Goal: Task Accomplishment & Management: Manage account settings

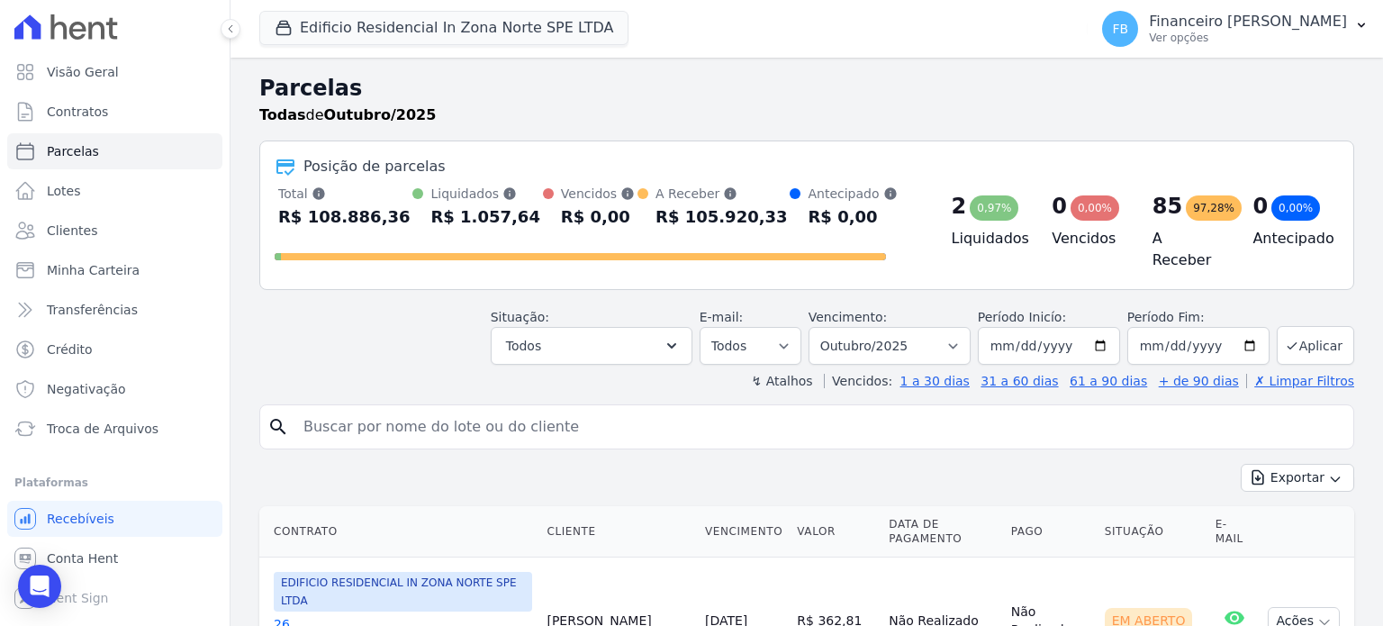
select select
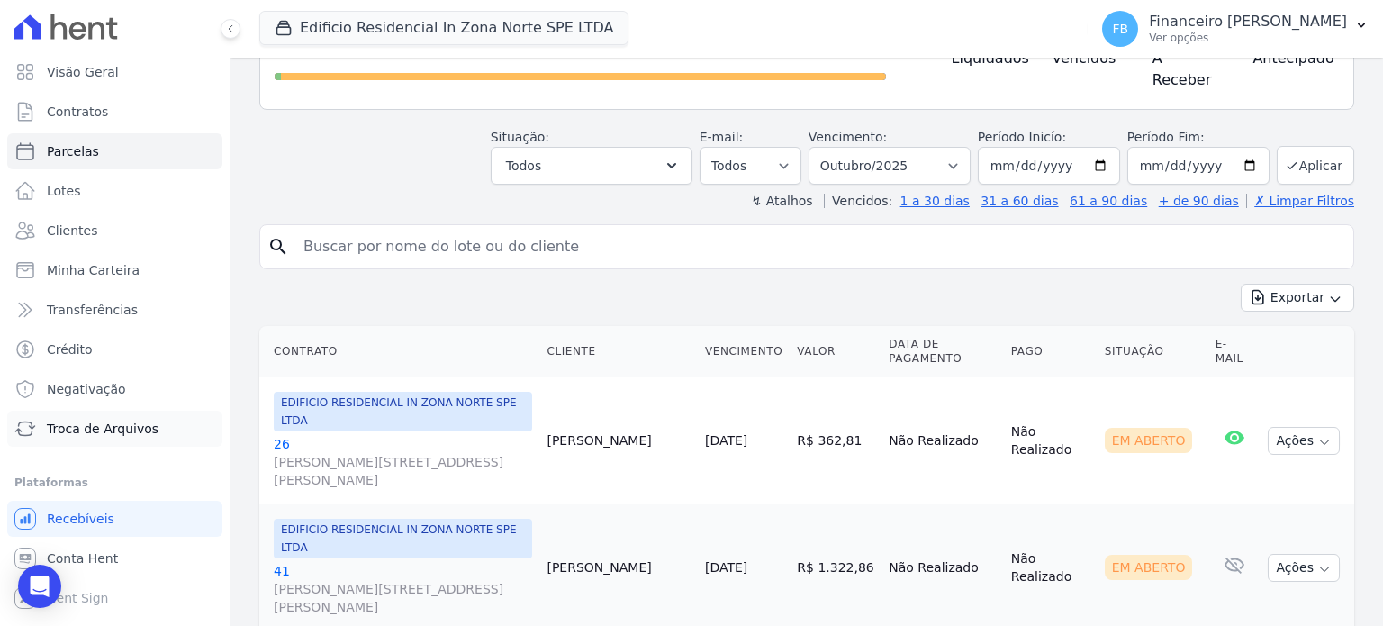
click at [136, 424] on span "Troca de Arquivos" at bounding box center [103, 429] width 112 height 18
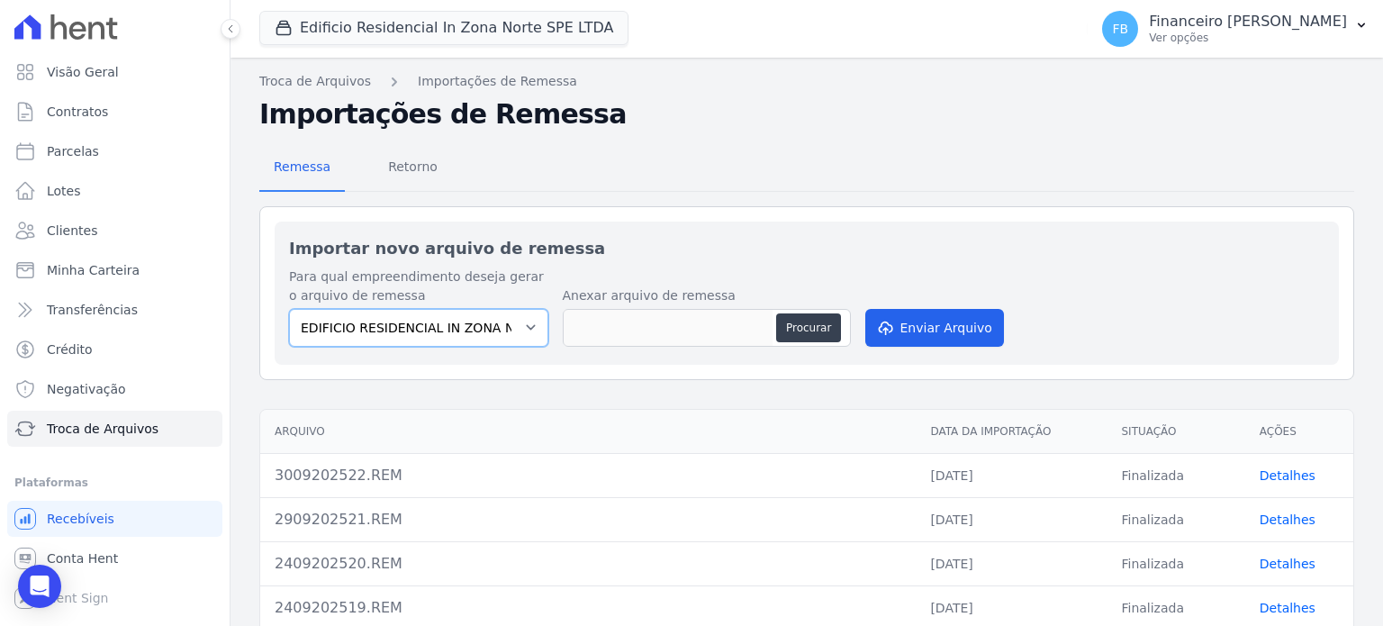
click at [522, 326] on select "EDIFICIO RESIDENCIAL IN ZONA NORTE SPE LTDA" at bounding box center [418, 328] width 259 height 38
click at [525, 323] on select "EDIFICIO RESIDENCIAL IN ZONA NORTE SPE LTDA" at bounding box center [418, 328] width 259 height 38
click at [394, 163] on span "Retorno" at bounding box center [412, 167] width 71 height 36
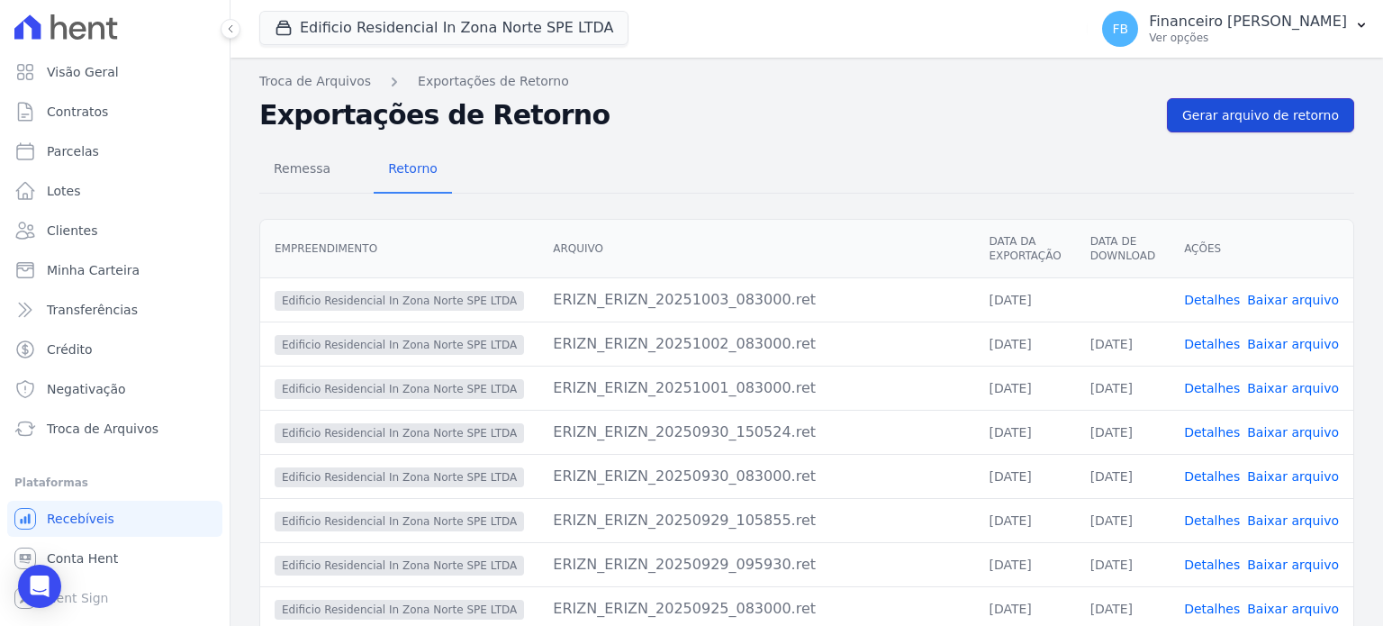
click at [1257, 115] on span "Gerar arquivo de retorno" at bounding box center [1261, 115] width 157 height 18
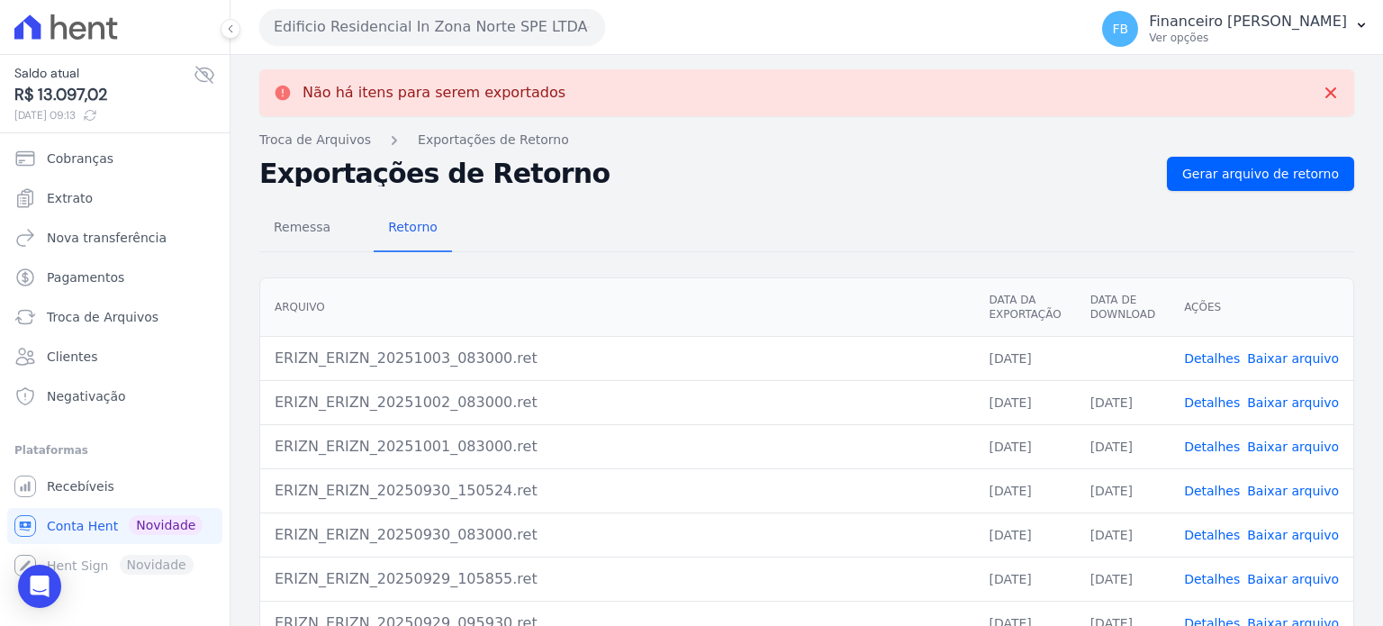
click at [1293, 358] on link "Baixar arquivo" at bounding box center [1293, 358] width 92 height 14
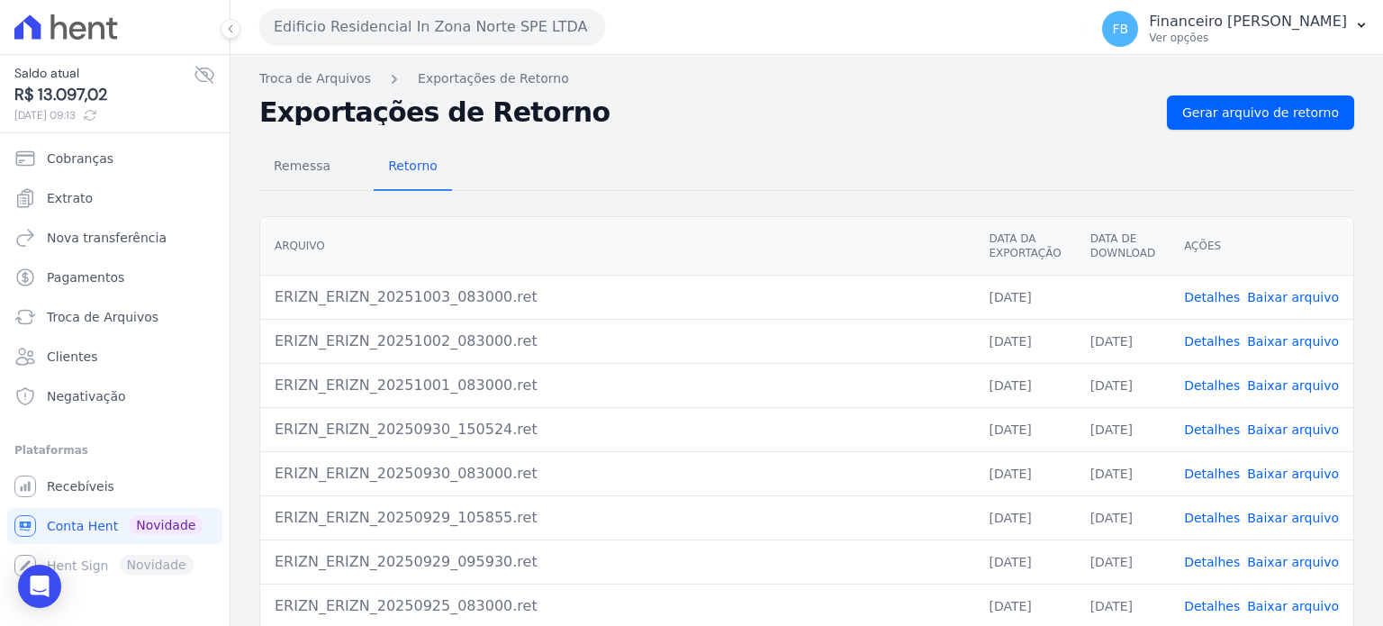
click at [471, 28] on button "Edificio Residencial In Zona Norte SPE LTDA" at bounding box center [432, 27] width 346 height 36
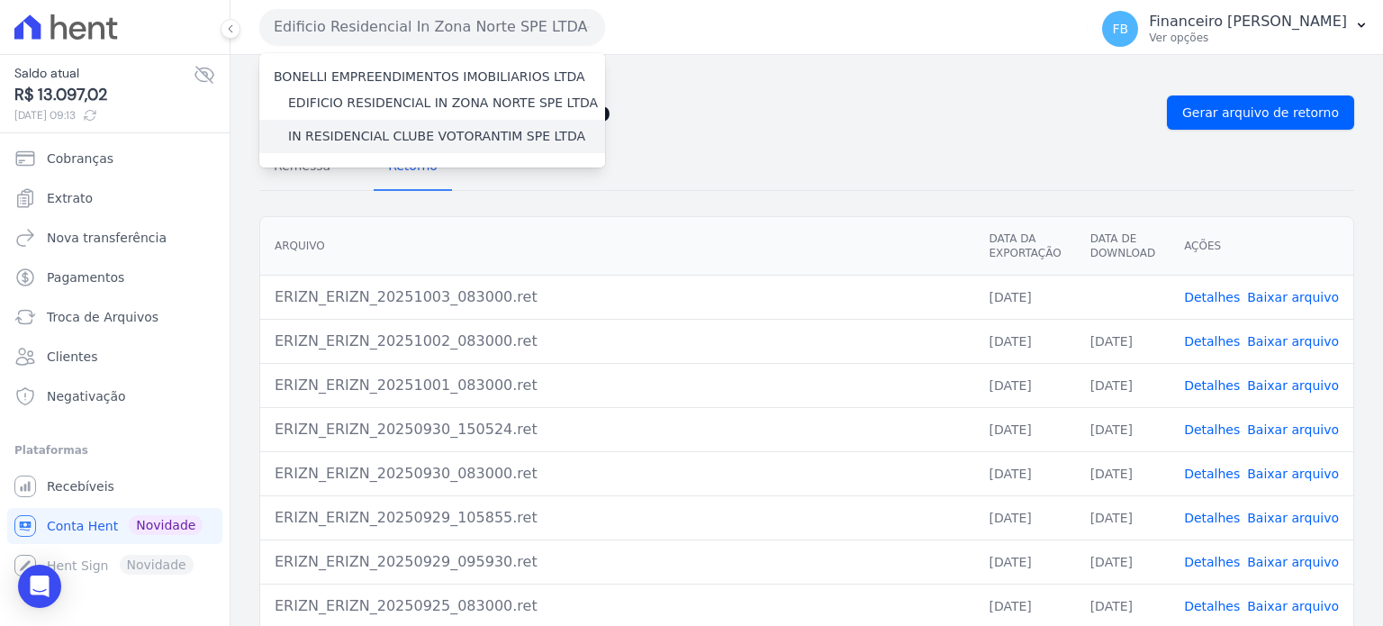
click at [467, 140] on label "IN RESIDENCIAL CLUBE VOTORANTIM SPE LTDA" at bounding box center [436, 136] width 297 height 19
click at [0, 0] on input "IN RESIDENCIAL CLUBE VOTORANTIM SPE LTDA" at bounding box center [0, 0] width 0 height 0
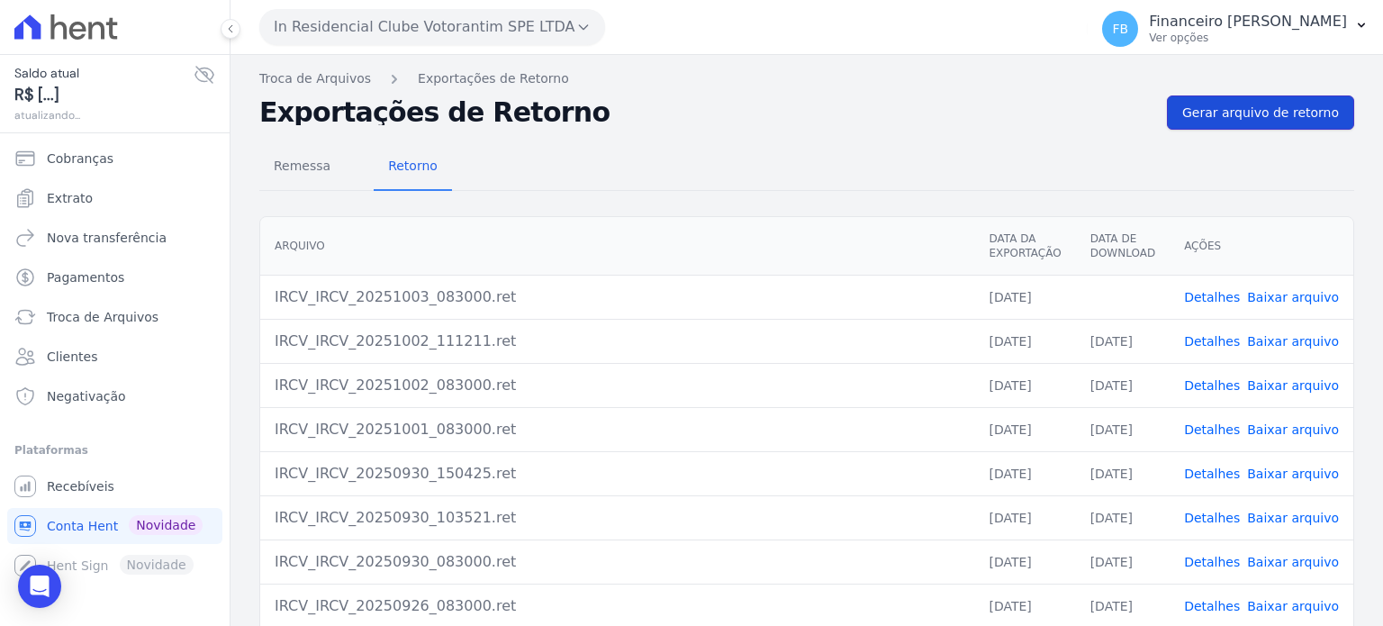
click at [1275, 111] on span "Gerar arquivo de retorno" at bounding box center [1261, 113] width 157 height 18
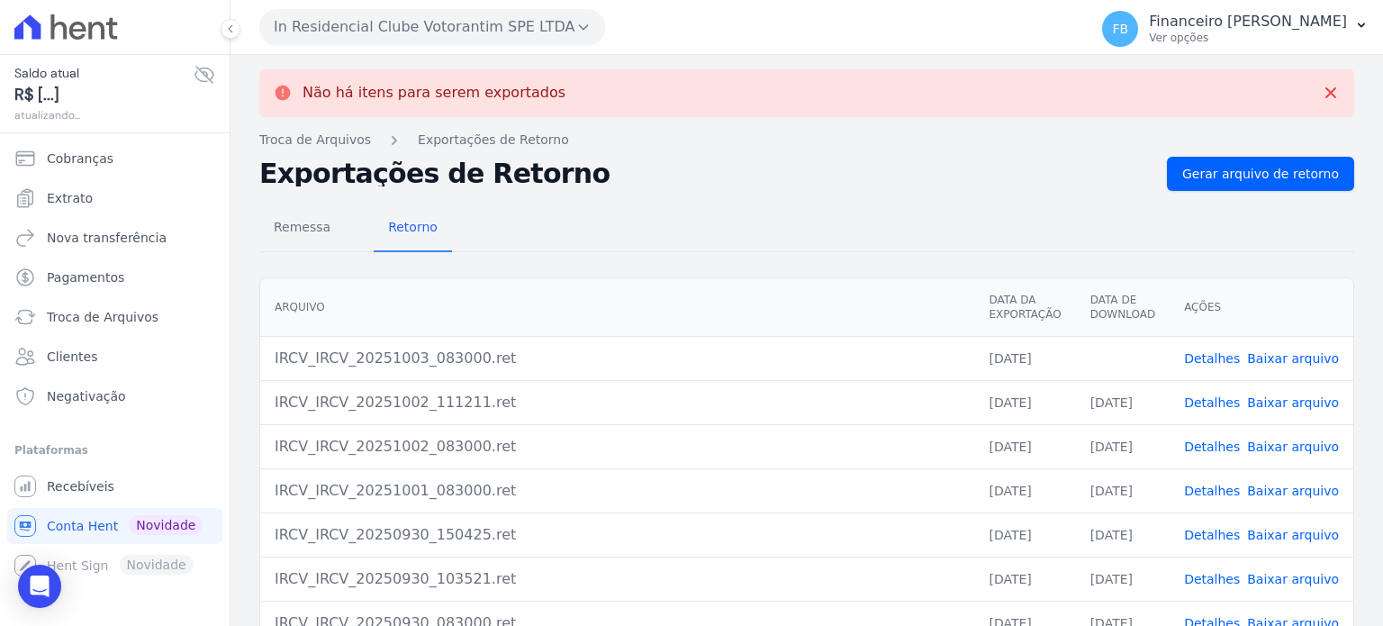
click at [1265, 359] on link "Baixar arquivo" at bounding box center [1293, 358] width 92 height 14
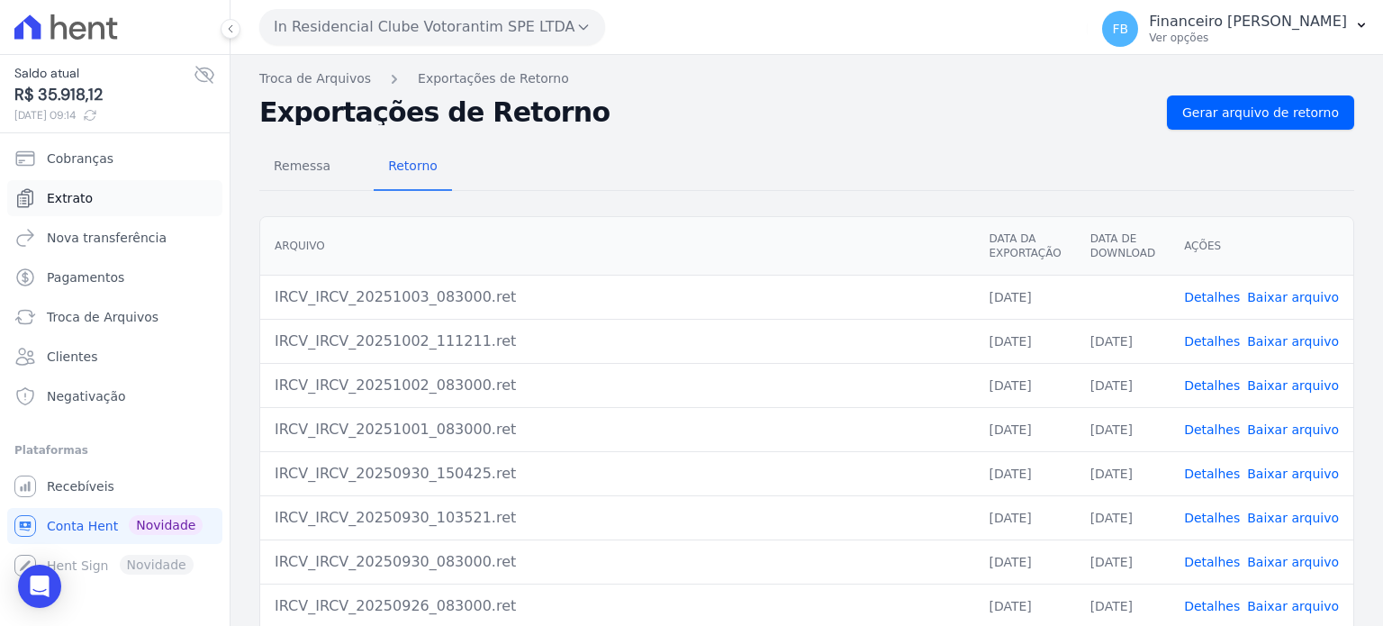
click at [94, 200] on link "Extrato" at bounding box center [114, 198] width 215 height 36
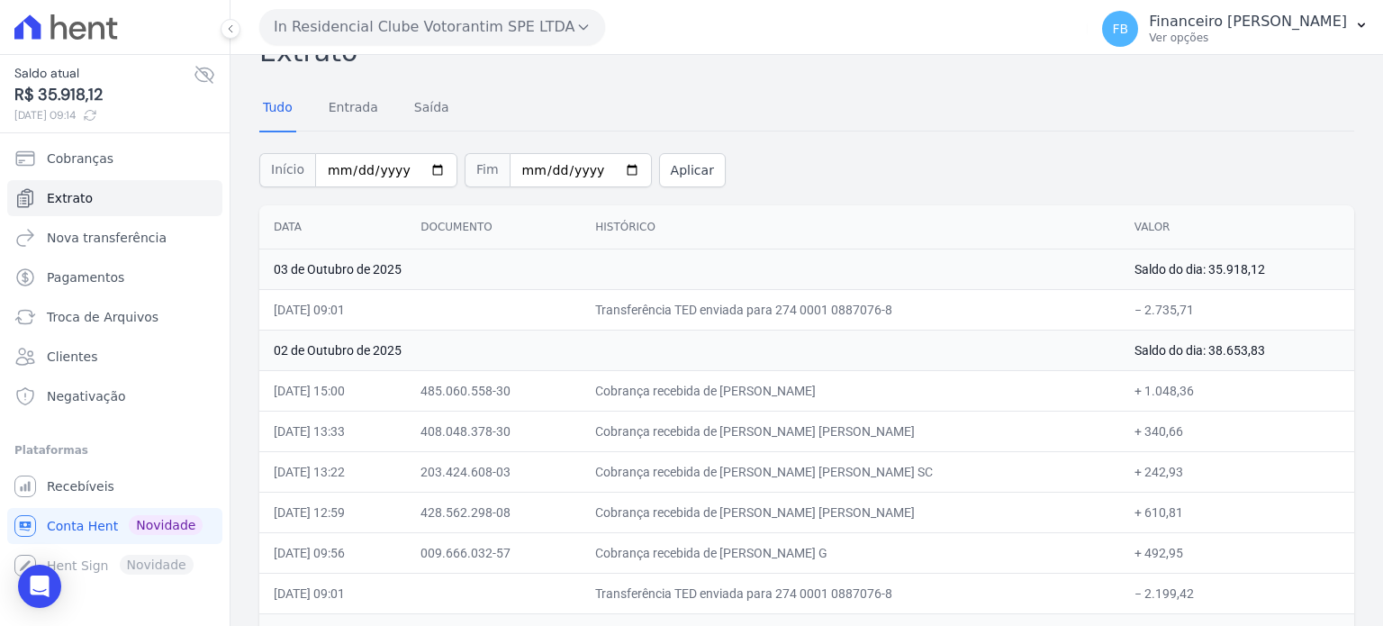
scroll to position [238, 0]
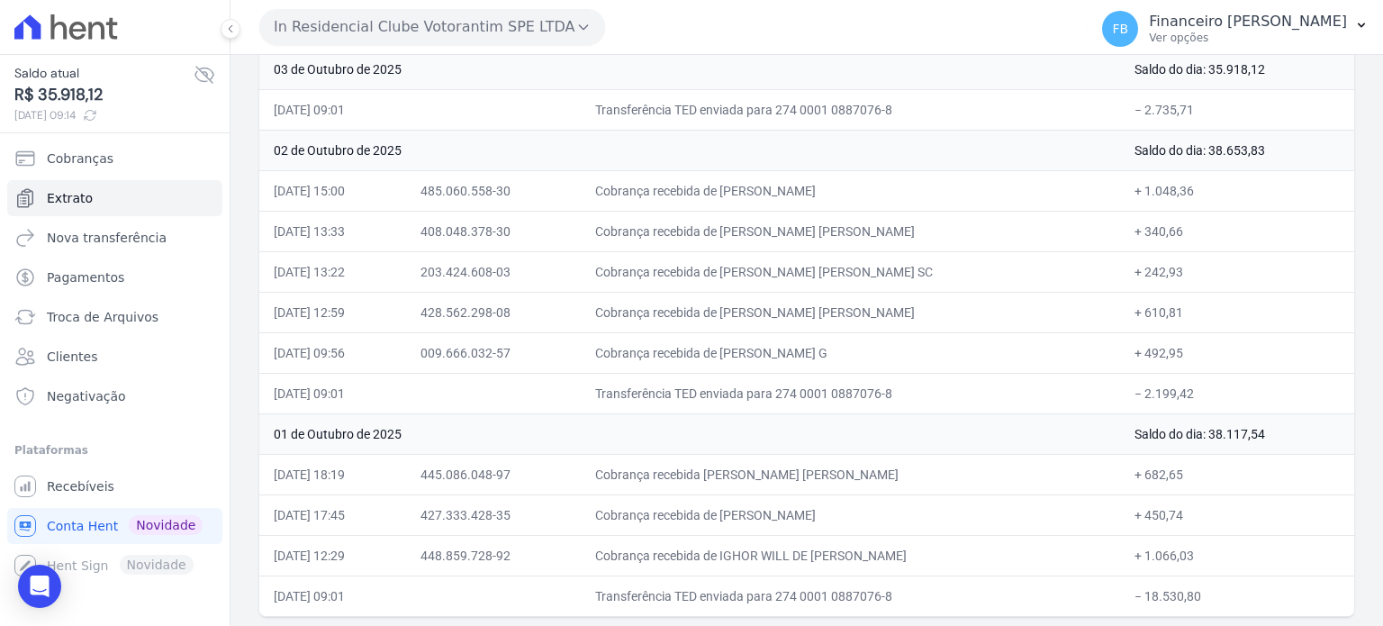
click at [439, 37] on button "In Residencial Clube Votorantim SPE LTDA" at bounding box center [432, 27] width 346 height 36
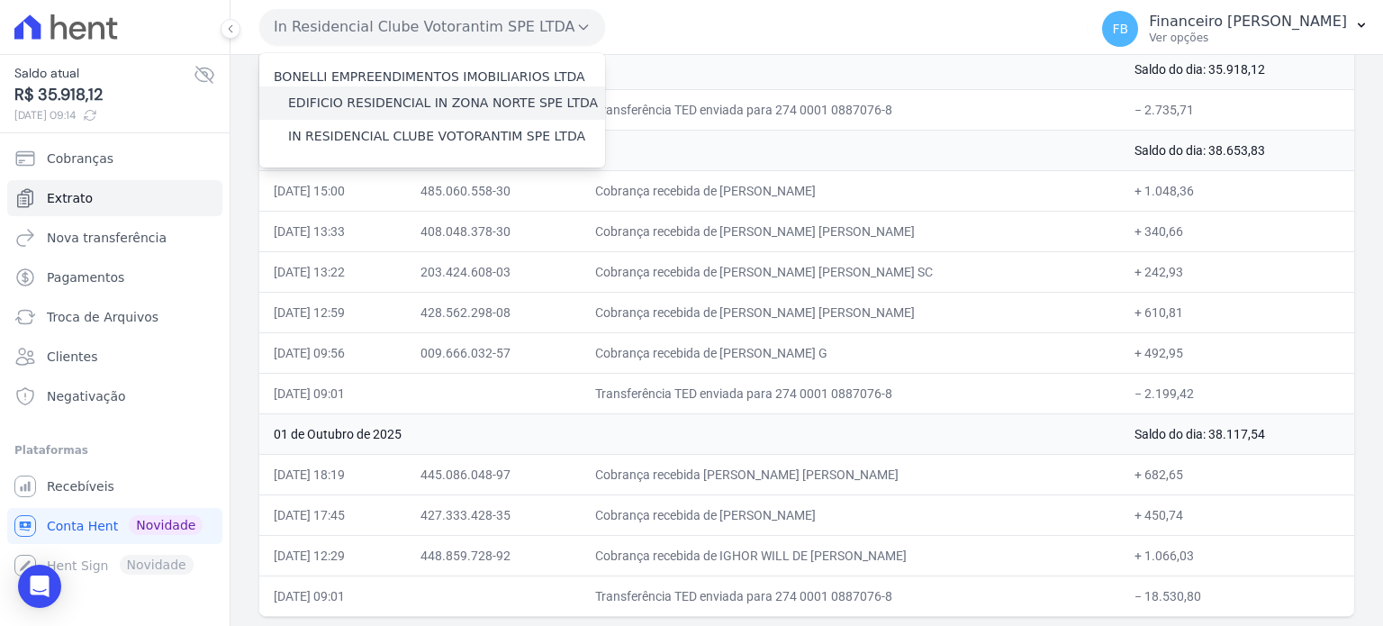
click at [452, 102] on label "EDIFICIO RESIDENCIAL IN ZONA NORTE SPE LTDA" at bounding box center [443, 103] width 310 height 19
click at [0, 0] on input "EDIFICIO RESIDENCIAL IN ZONA NORTE SPE LTDA" at bounding box center [0, 0] width 0 height 0
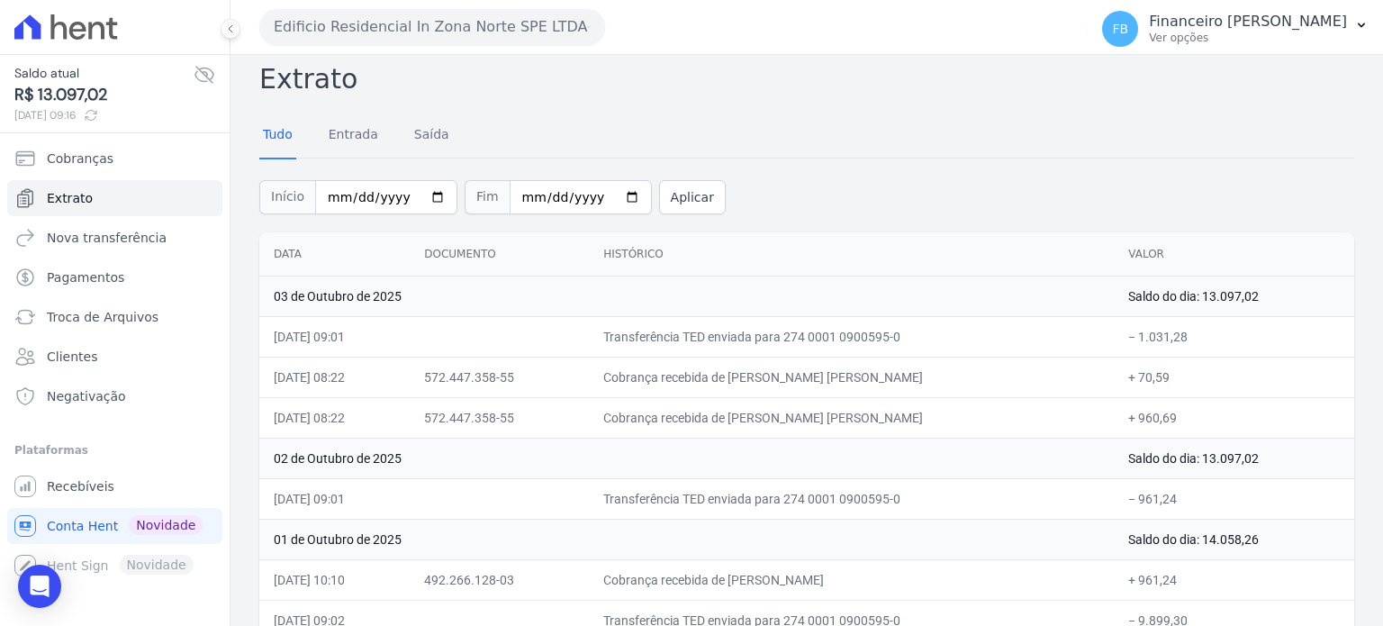
scroll to position [0, 0]
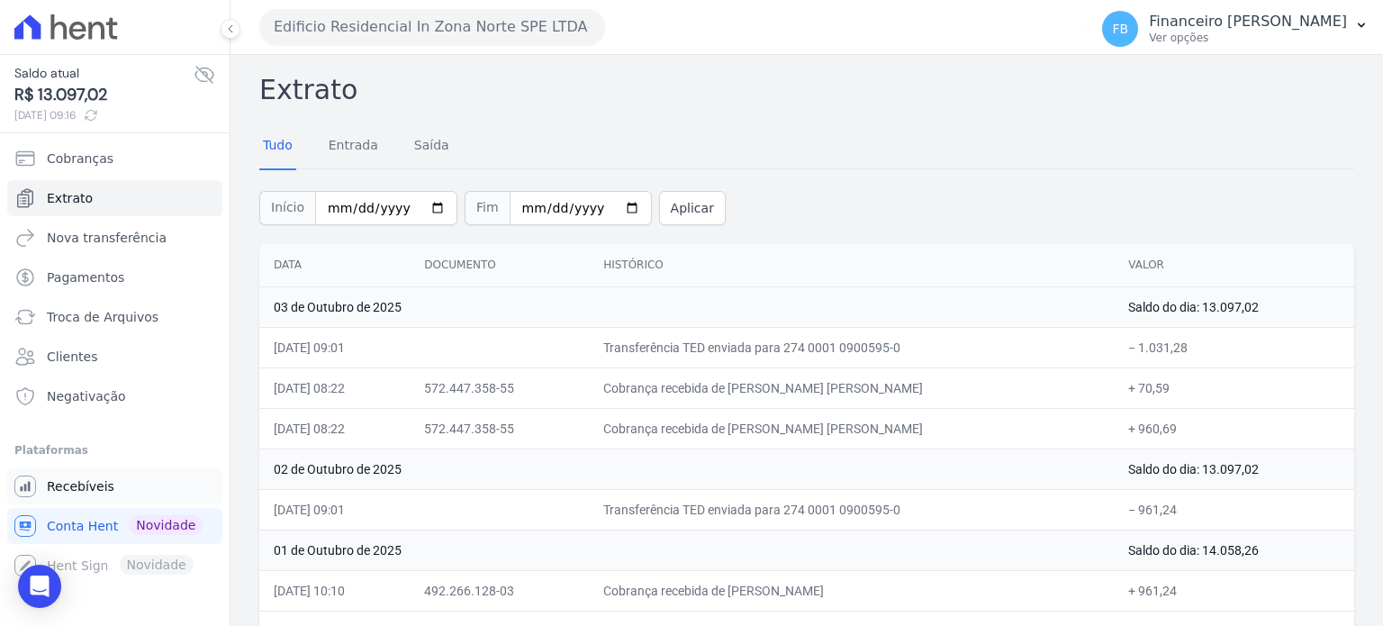
click at [88, 487] on span "Recebíveis" at bounding box center [81, 486] width 68 height 18
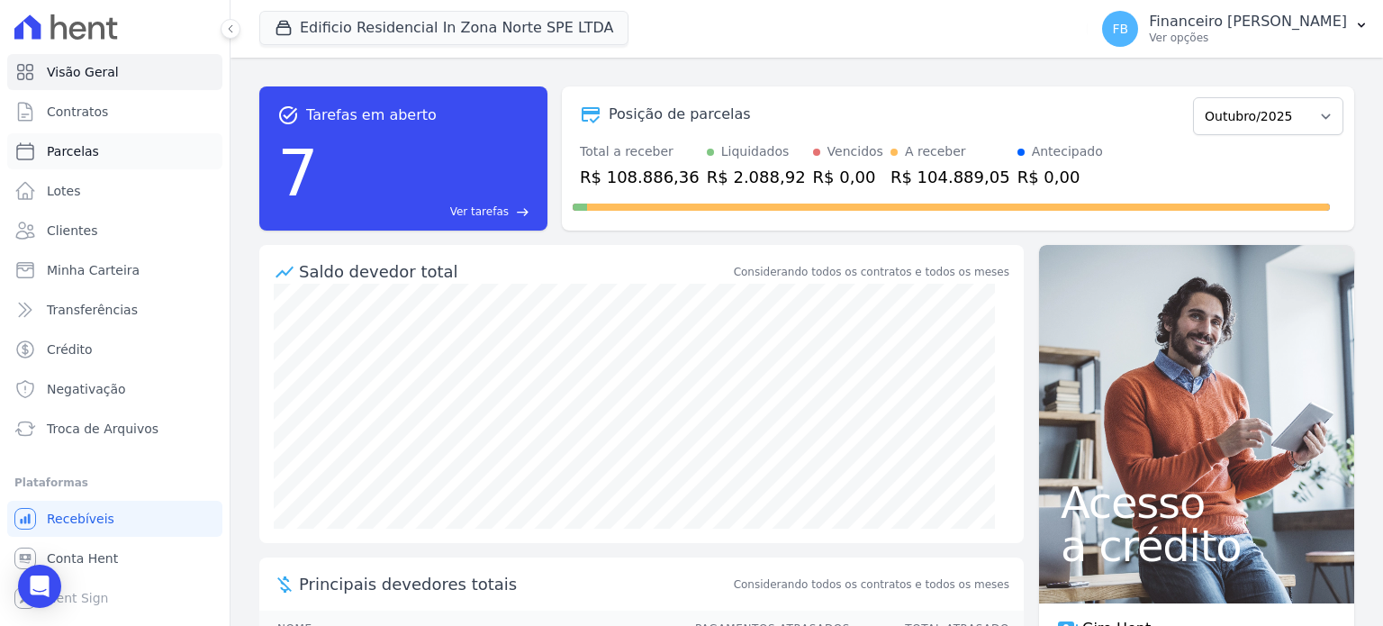
click at [90, 158] on span "Parcelas" at bounding box center [73, 151] width 52 height 18
select select
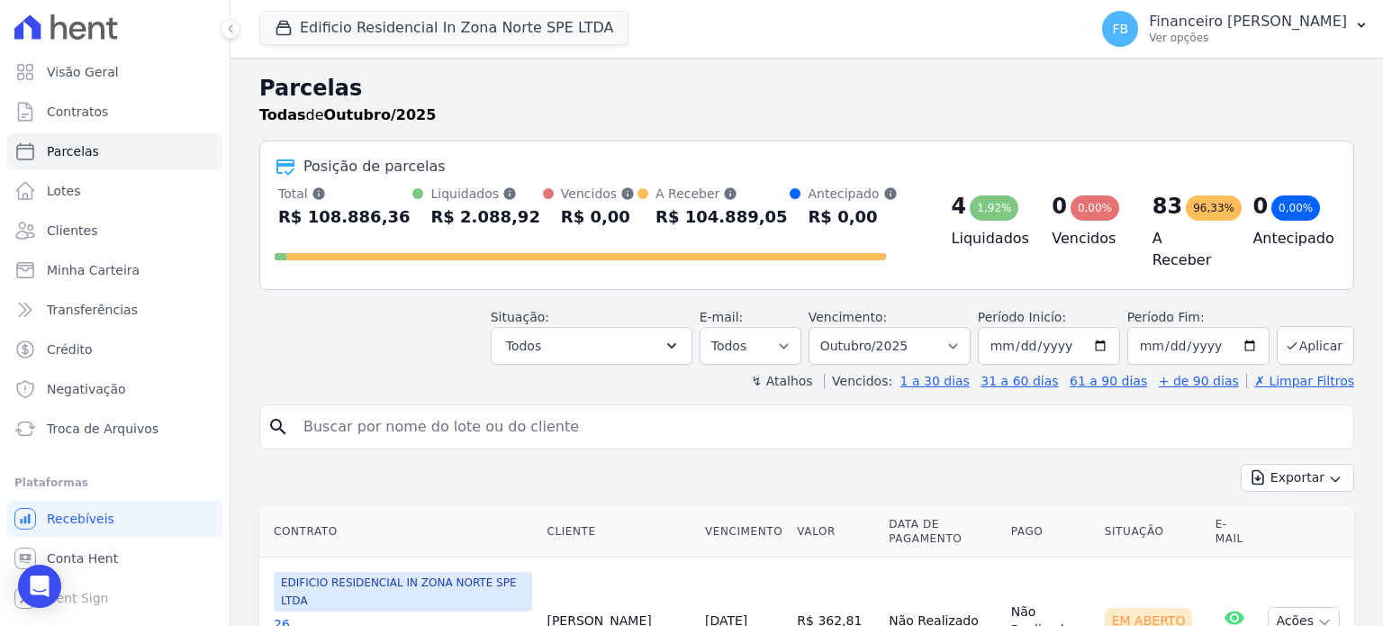
click at [447, 418] on input "search" at bounding box center [820, 427] width 1054 height 36
type input "[PERSON_NAME]"
select select
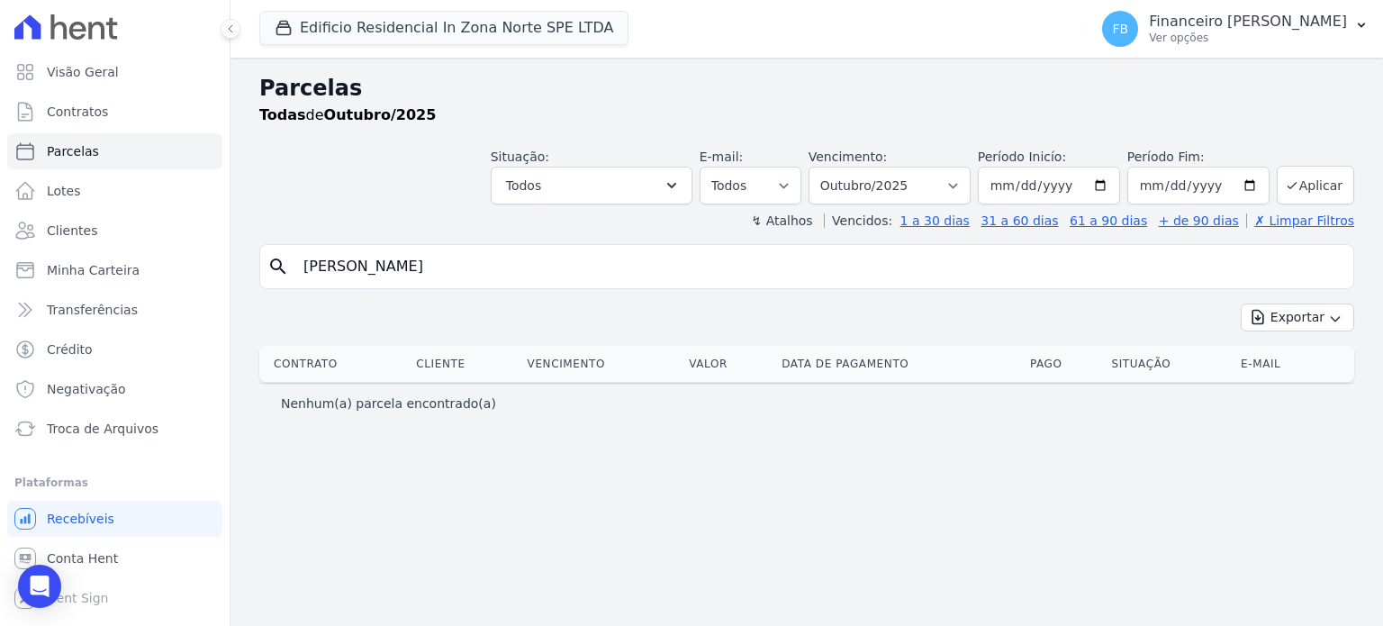
click at [483, 273] on input "[PERSON_NAME]" at bounding box center [820, 267] width 1054 height 36
type input "[PERSON_NAME]"
select select
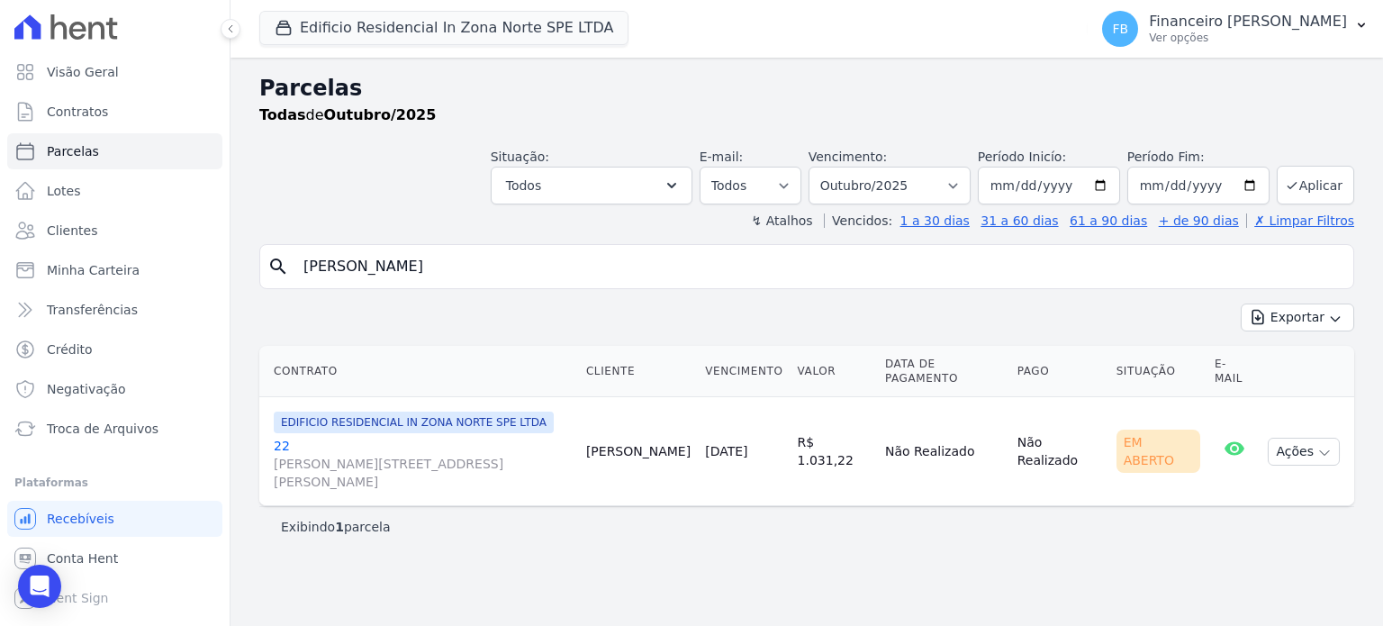
click at [286, 437] on link "22 [PERSON_NAME][STREET_ADDRESS][PERSON_NAME]" at bounding box center [423, 464] width 298 height 54
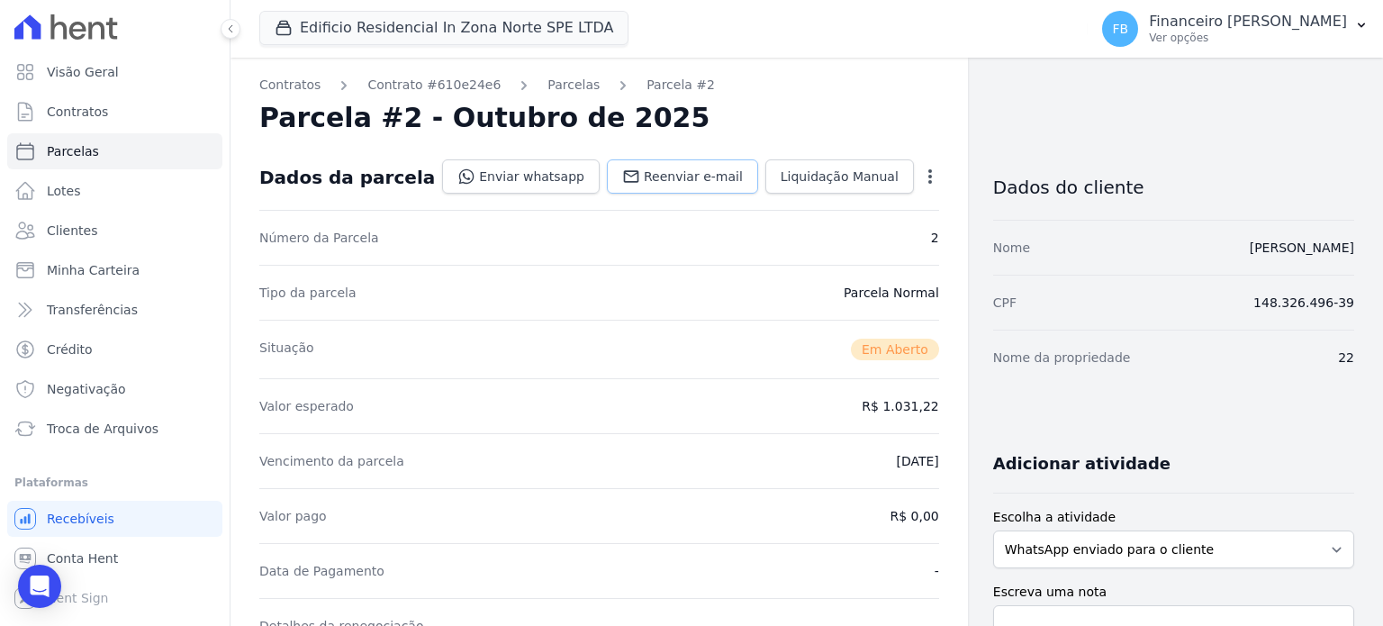
click at [670, 174] on span "Reenviar e-mail" at bounding box center [693, 177] width 99 height 18
